Goal: Obtain resource: Download file/media

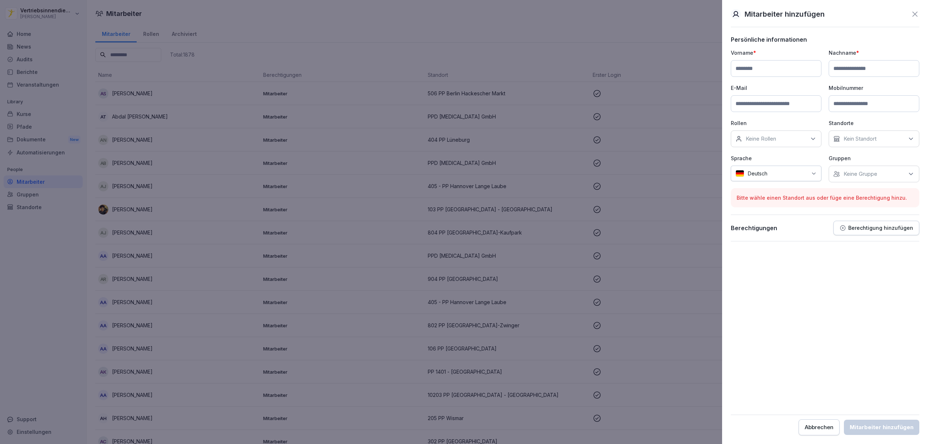
drag, startPoint x: 612, startPoint y: 33, endPoint x: 402, endPoint y: 48, distance: 210.8
click at [602, 33] on div at bounding box center [464, 222] width 928 height 444
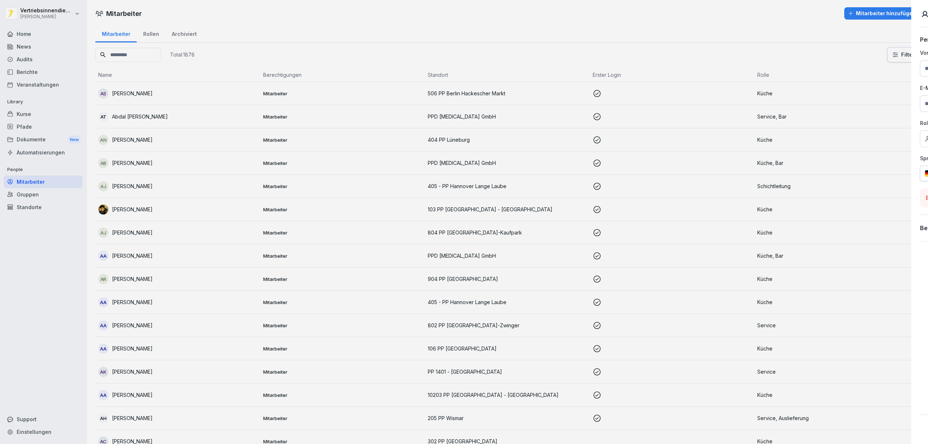
click at [33, 134] on div "Dokumente New" at bounding box center [43, 139] width 79 height 13
click at [33, 140] on div "Dokumente New" at bounding box center [43, 139] width 79 height 13
click at [31, 141] on div "Dokumente New" at bounding box center [43, 139] width 79 height 13
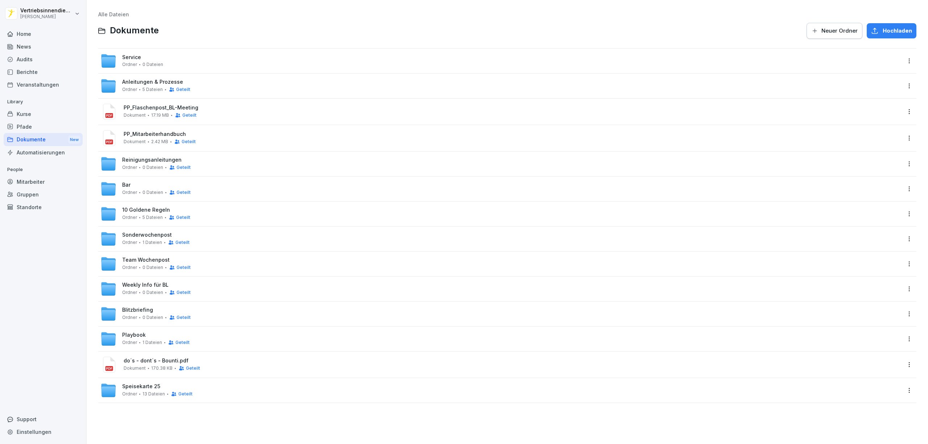
click at [153, 116] on span "17.19 MB" at bounding box center [160, 115] width 18 height 5
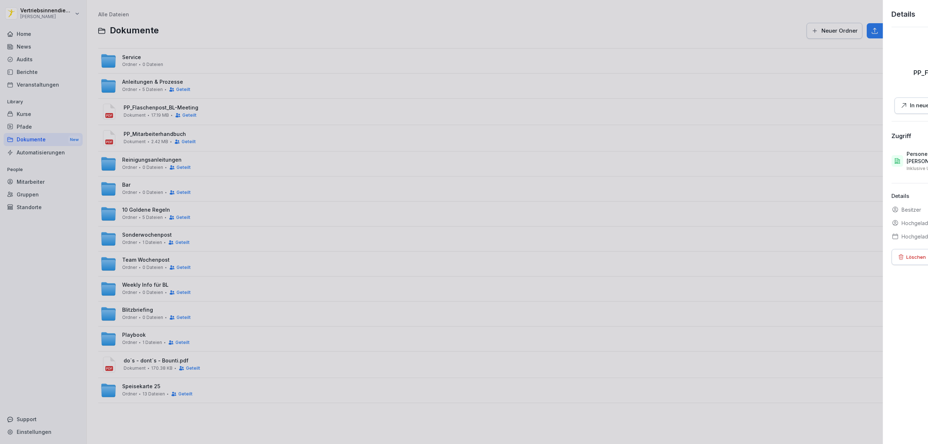
click at [147, 106] on div at bounding box center [464, 222] width 928 height 444
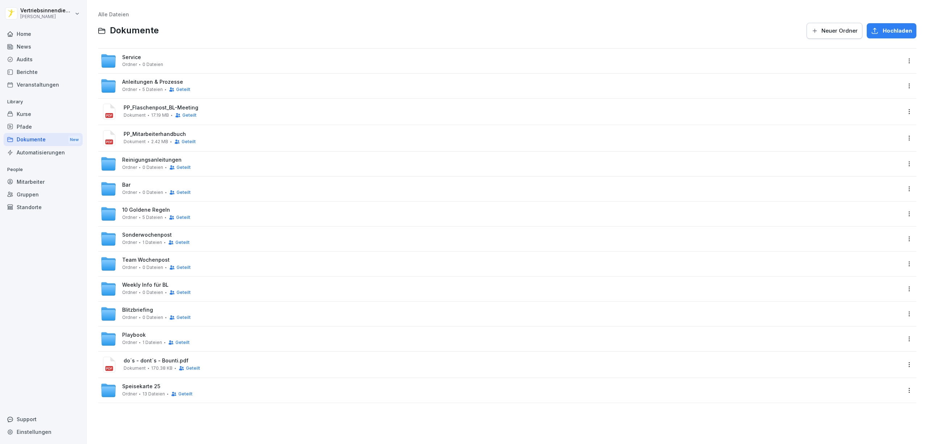
click at [147, 107] on span "PP_Flaschenpost_BL-Meeting" at bounding box center [513, 108] width 778 height 6
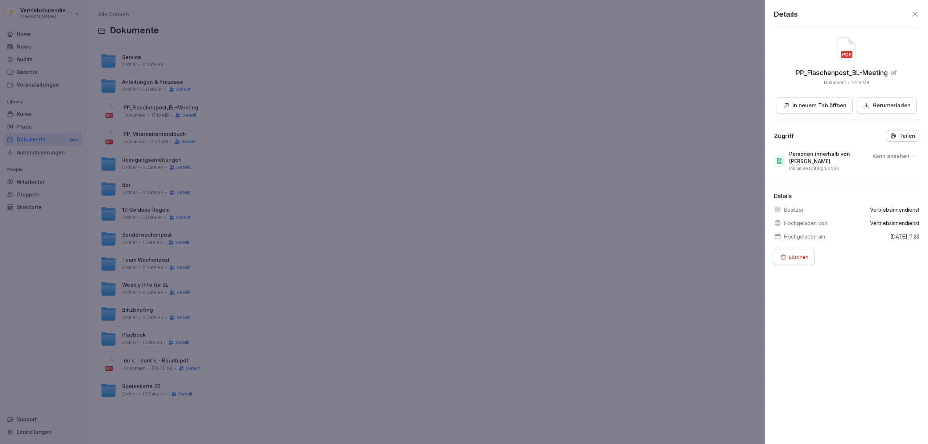
click at [792, 107] on p "In neuem Tab öffnen" at bounding box center [819, 106] width 54 height 8
